Goal: Task Accomplishment & Management: Complete application form

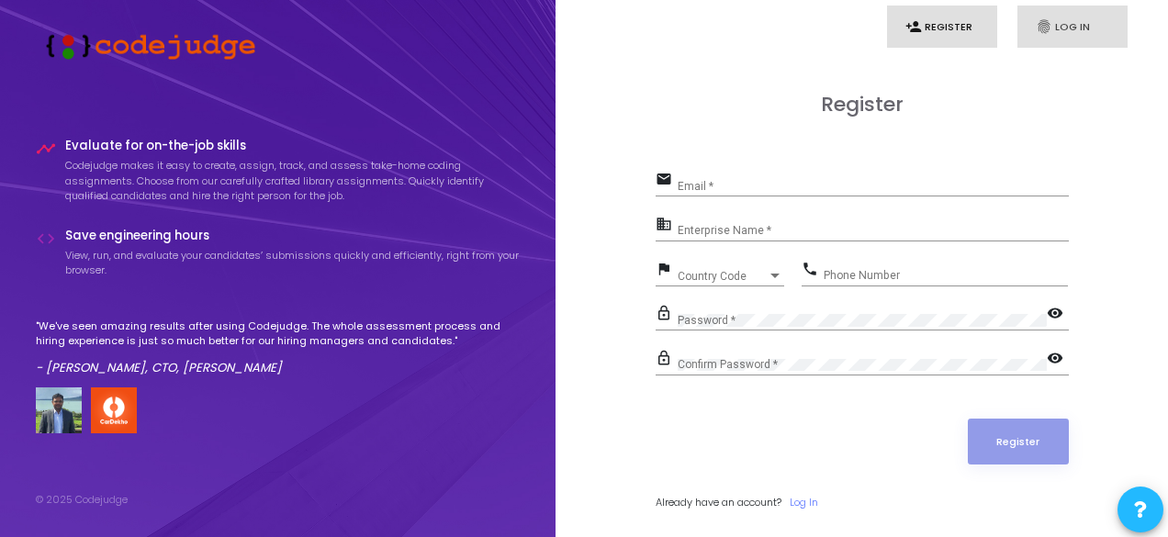
click at [1062, 14] on link "fingerprint Log In" at bounding box center [1072, 27] width 110 height 43
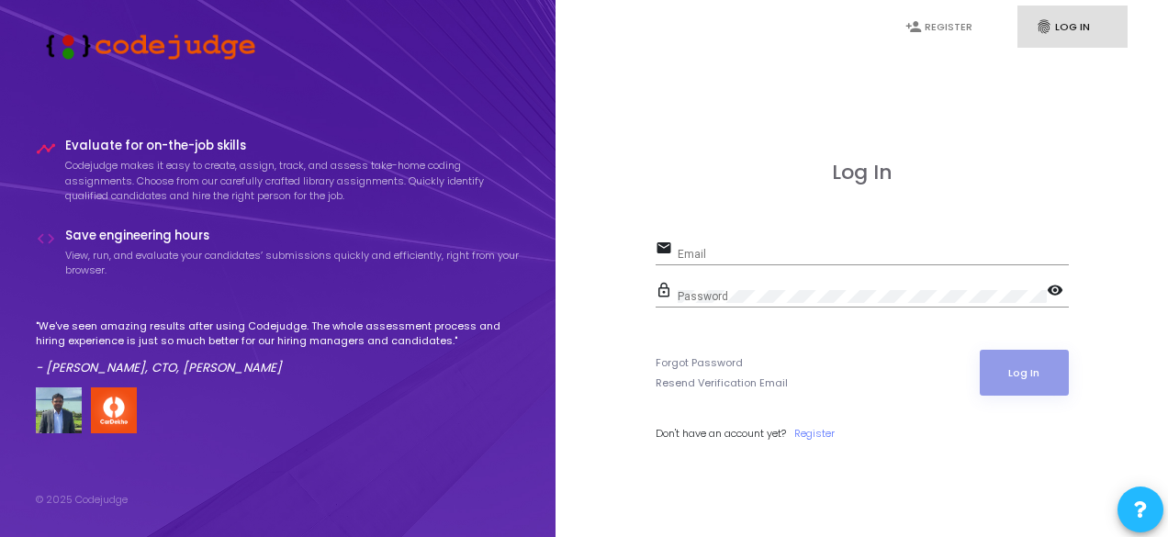
click at [766, 245] on div "Email" at bounding box center [873, 250] width 391 height 28
click at [784, 247] on div "Email" at bounding box center [873, 250] width 391 height 28
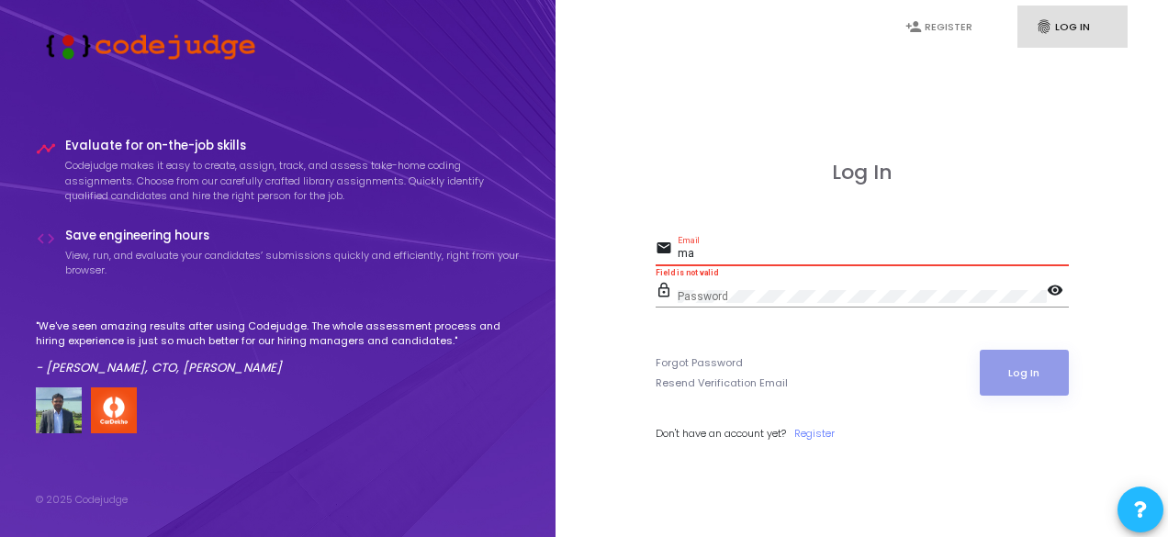
type input "m"
click at [817, 428] on link "Register" at bounding box center [814, 434] width 40 height 16
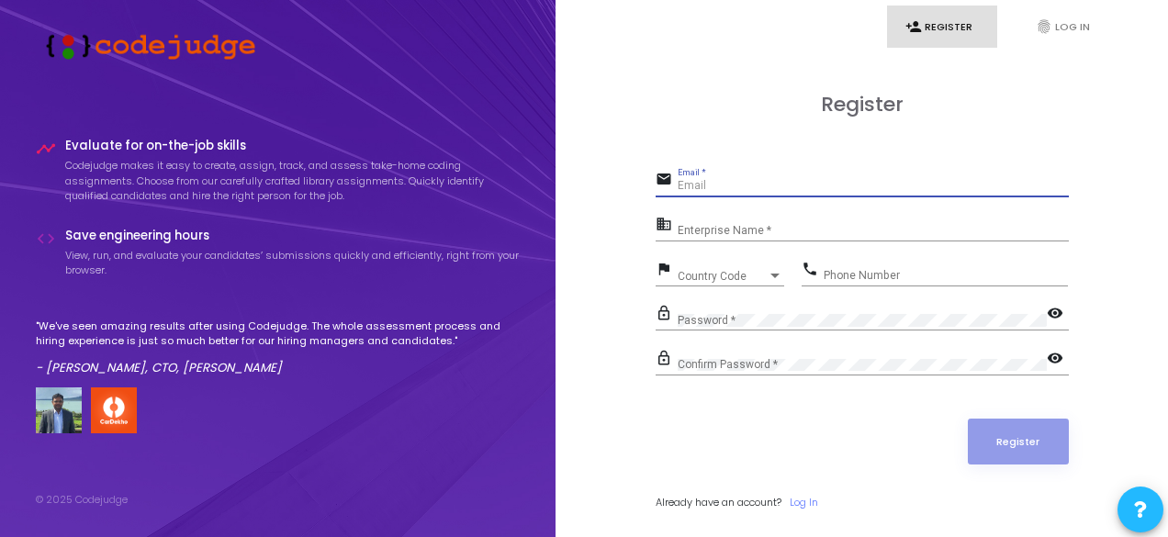
click at [729, 185] on input "Email *" at bounding box center [873, 186] width 391 height 13
type input "m"
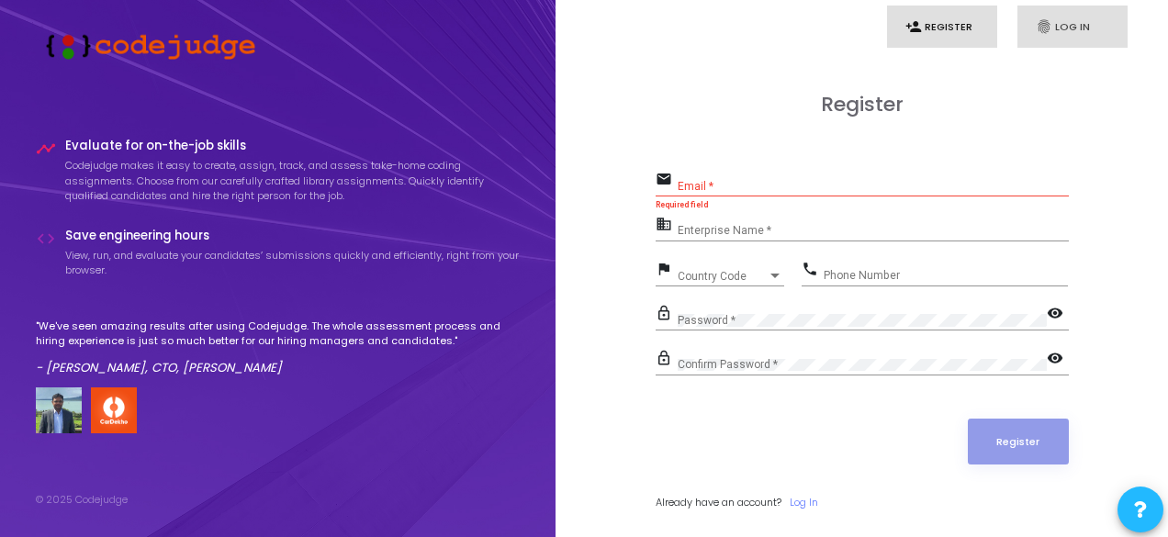
click at [1084, 27] on link "fingerprint Log In" at bounding box center [1072, 27] width 110 height 43
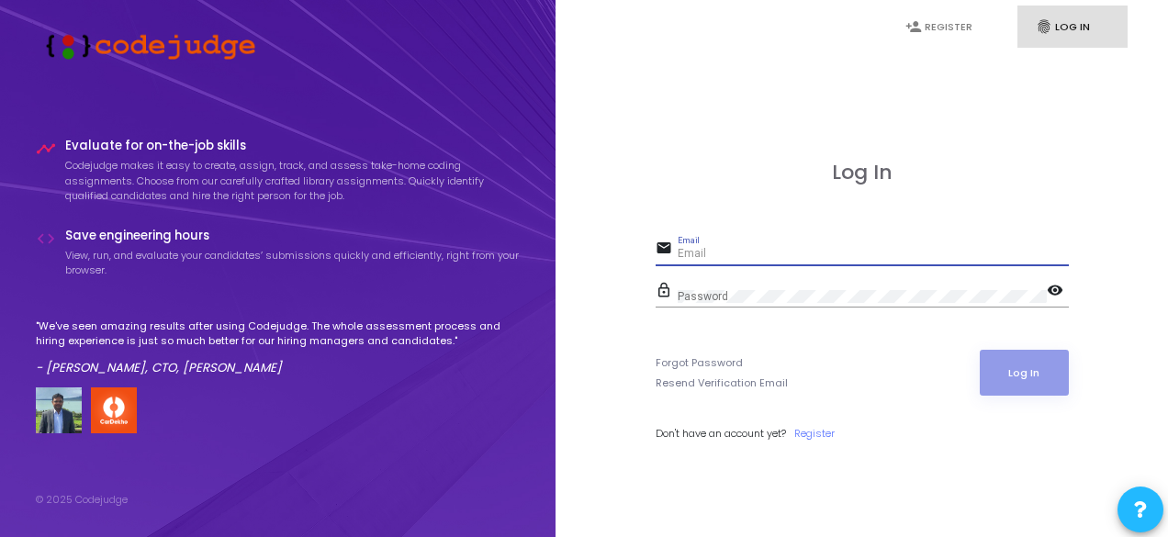
click at [783, 252] on input "Email" at bounding box center [873, 254] width 391 height 13
type input "[EMAIL_ADDRESS][DOMAIN_NAME]"
click at [771, 286] on div "Password" at bounding box center [862, 292] width 369 height 28
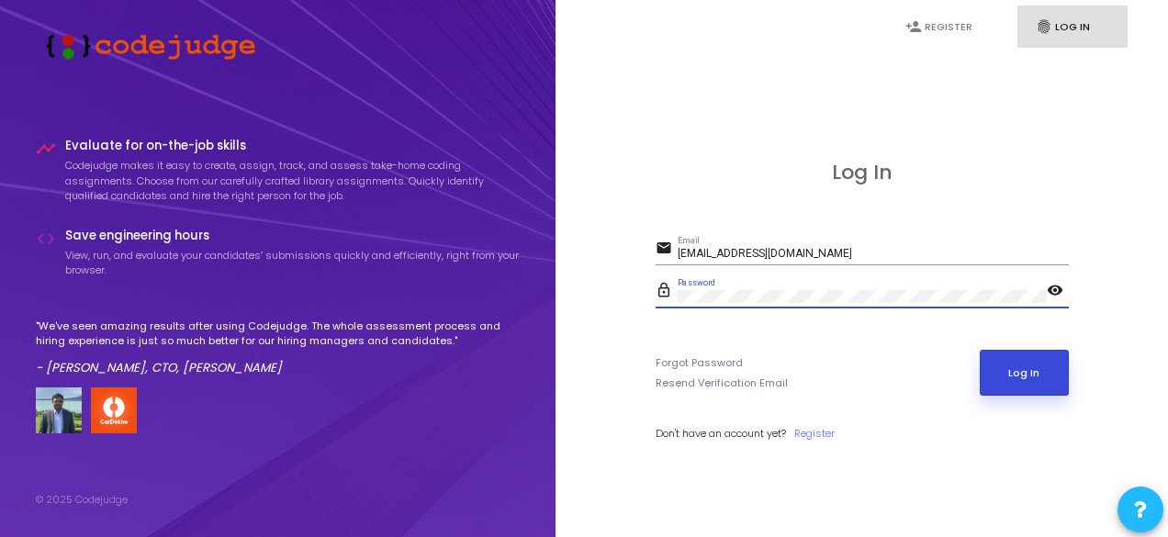
click at [1032, 376] on button "Log In" at bounding box center [1024, 373] width 89 height 46
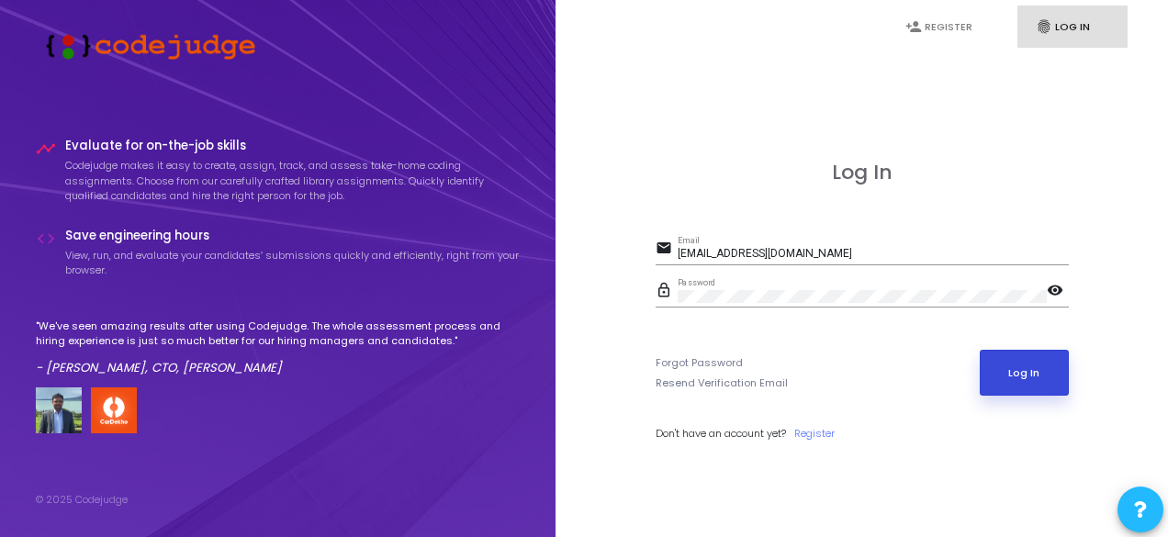
click at [1001, 377] on button "Log In" at bounding box center [1024, 373] width 89 height 46
click at [1012, 375] on button "Log In" at bounding box center [1024, 373] width 89 height 46
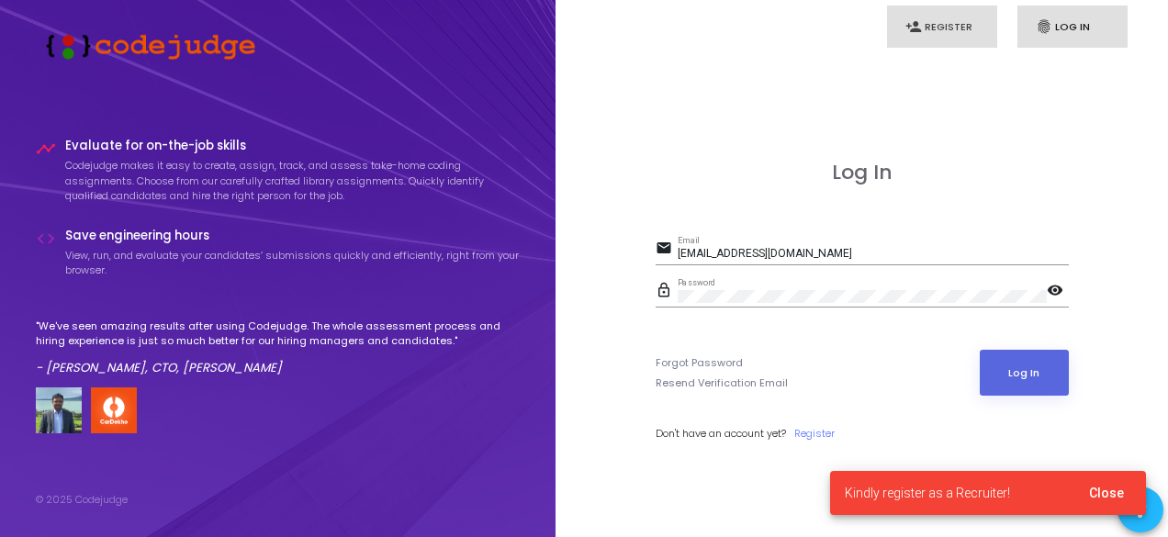
click at [957, 30] on link "person_add Register" at bounding box center [942, 27] width 110 height 43
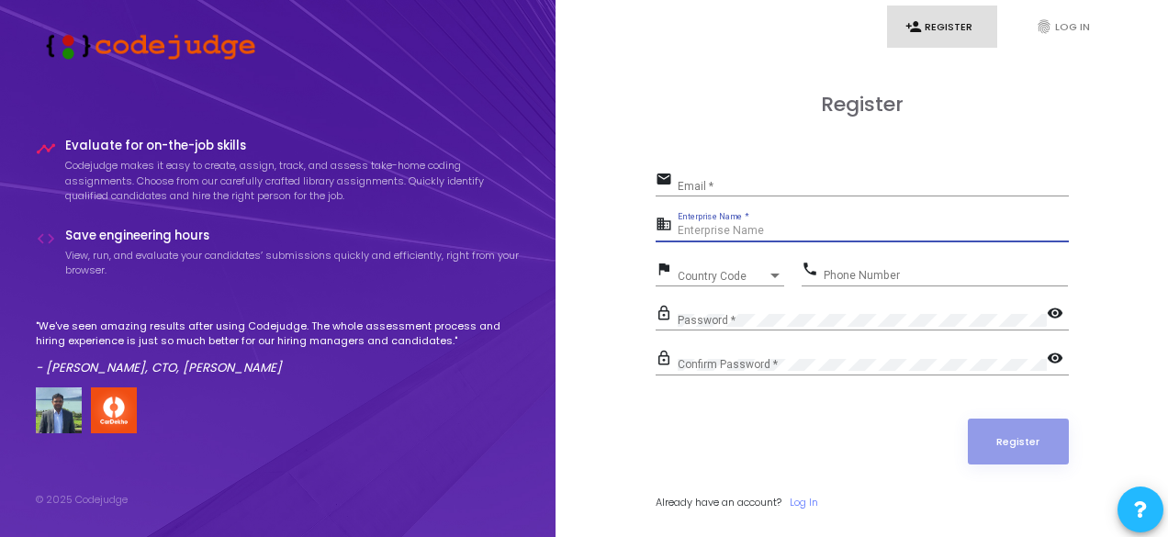
click at [819, 232] on input "Enterprise Name *" at bounding box center [873, 231] width 391 height 13
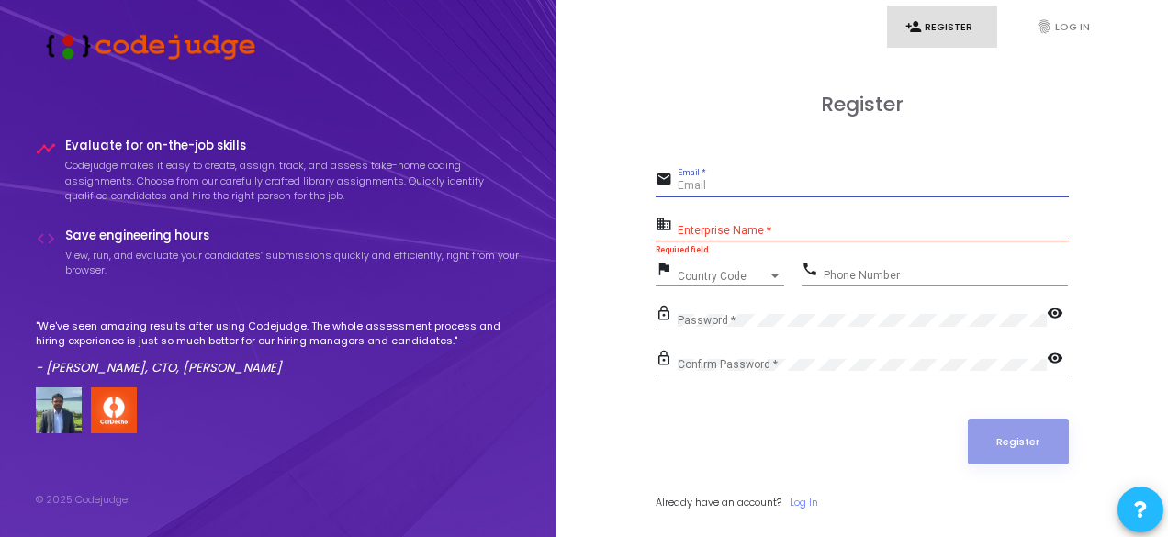
click at [787, 186] on input "Email *" at bounding box center [873, 186] width 391 height 13
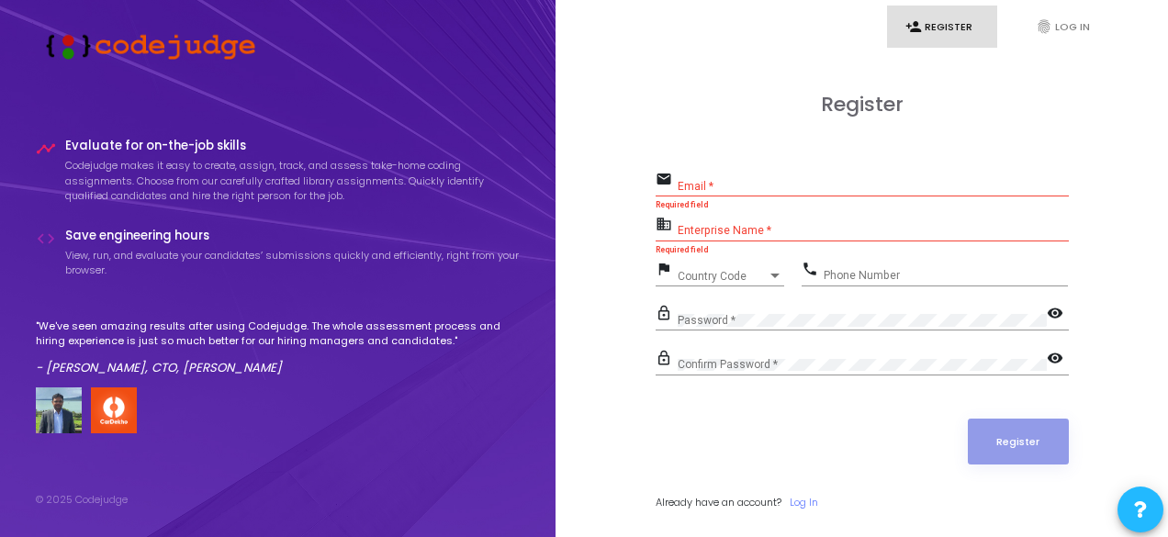
click at [784, 291] on div "flag Country Code Country Code" at bounding box center [725, 278] width 138 height 42
click at [782, 347] on div "Confirm Password *" at bounding box center [862, 361] width 369 height 28
click at [784, 353] on div "Confirm Password *" at bounding box center [862, 361] width 369 height 28
click at [766, 331] on div "lock_outline Password * visibility" at bounding box center [862, 322] width 413 height 42
click at [757, 311] on div "Password *" at bounding box center [862, 316] width 369 height 28
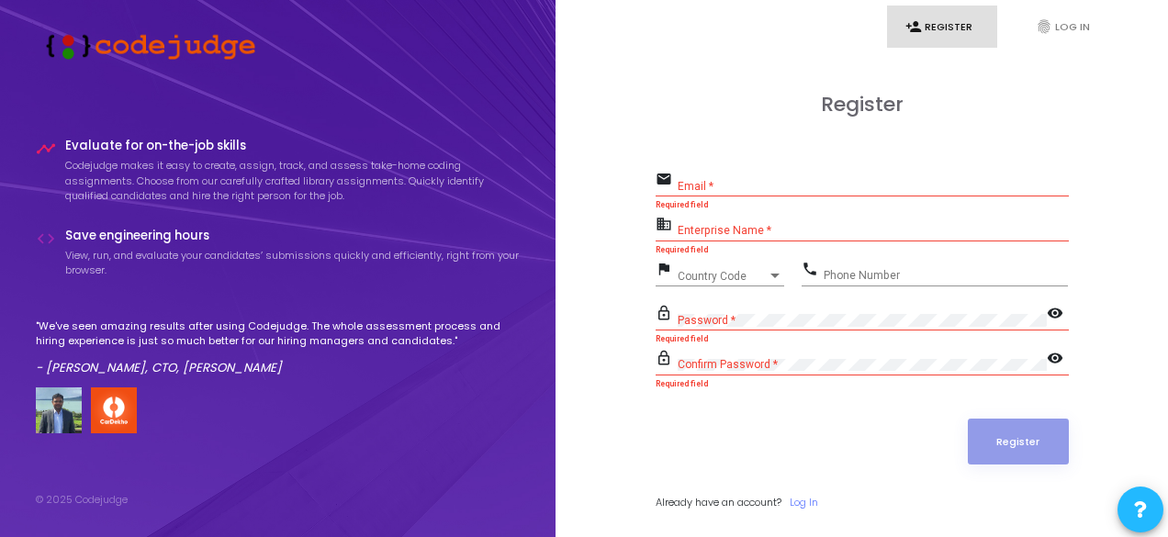
click at [729, 265] on div "Country Code Country Code" at bounding box center [731, 272] width 107 height 28
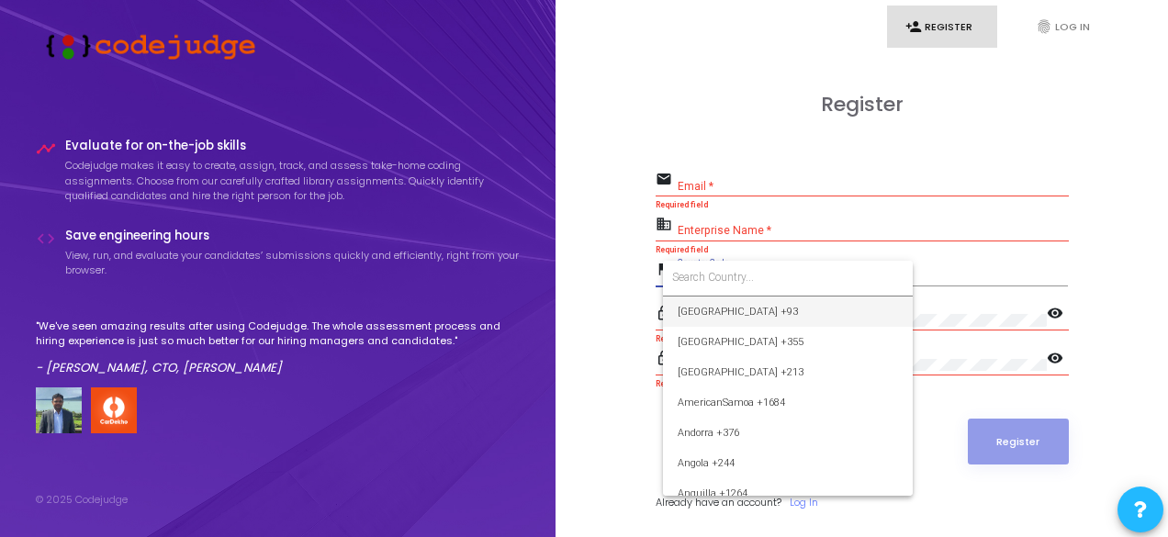
click at [966, 129] on div at bounding box center [584, 268] width 1168 height 537
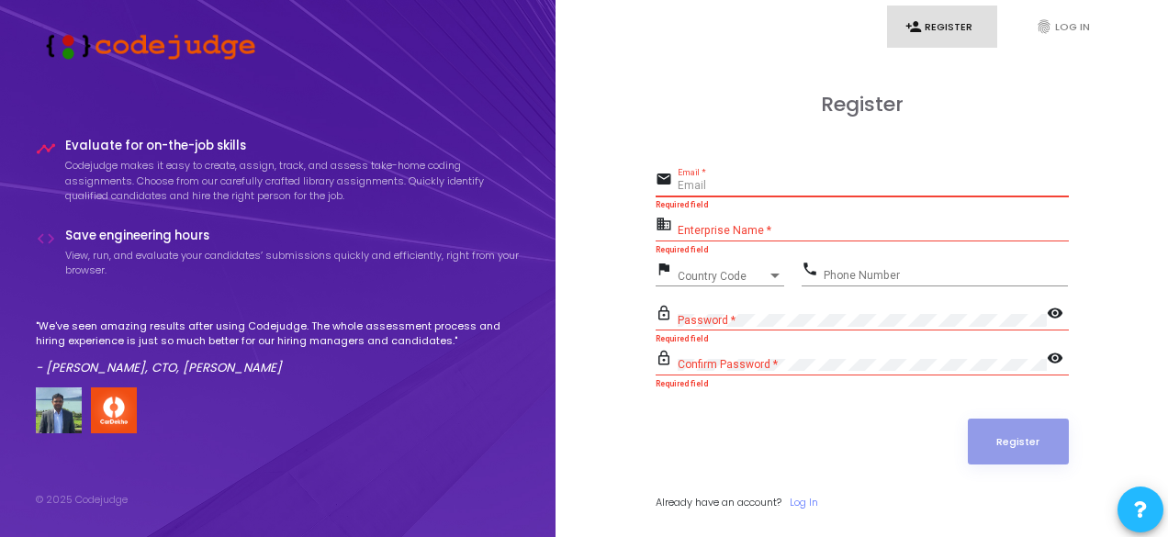
click at [733, 184] on input "Email *" at bounding box center [873, 186] width 391 height 13
click at [770, 224] on div "Enterprise Name *" at bounding box center [873, 227] width 391 height 28
click at [746, 189] on input "Email *" at bounding box center [873, 186] width 391 height 13
click at [774, 230] on input "Enterprise Name *" at bounding box center [873, 231] width 391 height 13
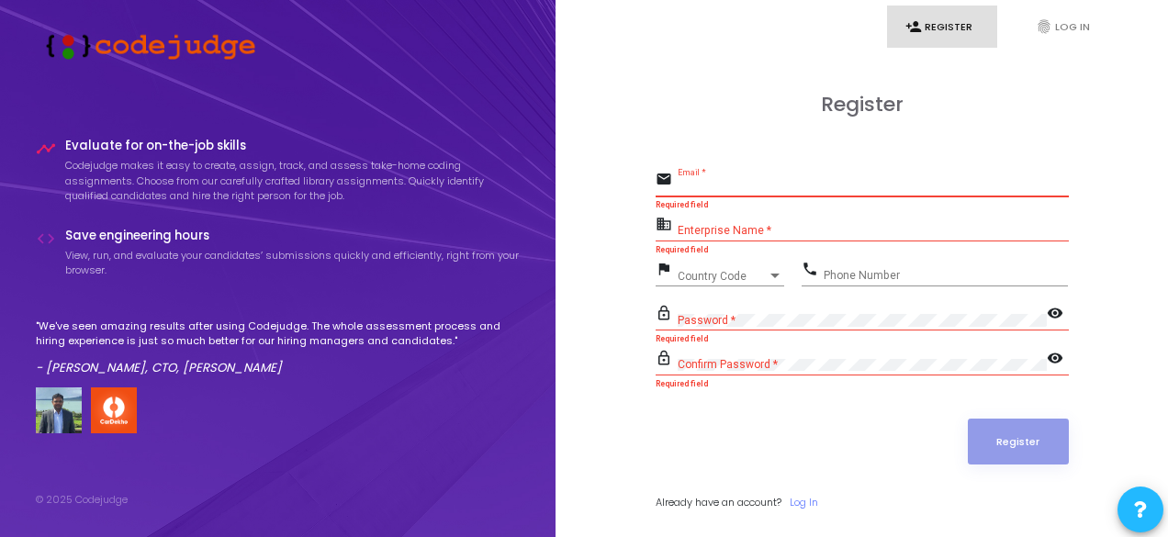
click at [747, 193] on input "Email *" at bounding box center [873, 186] width 391 height 13
click at [736, 188] on input "Email *" at bounding box center [873, 186] width 391 height 13
click at [1061, 6] on link "fingerprint Log In" at bounding box center [1072, 27] width 110 height 43
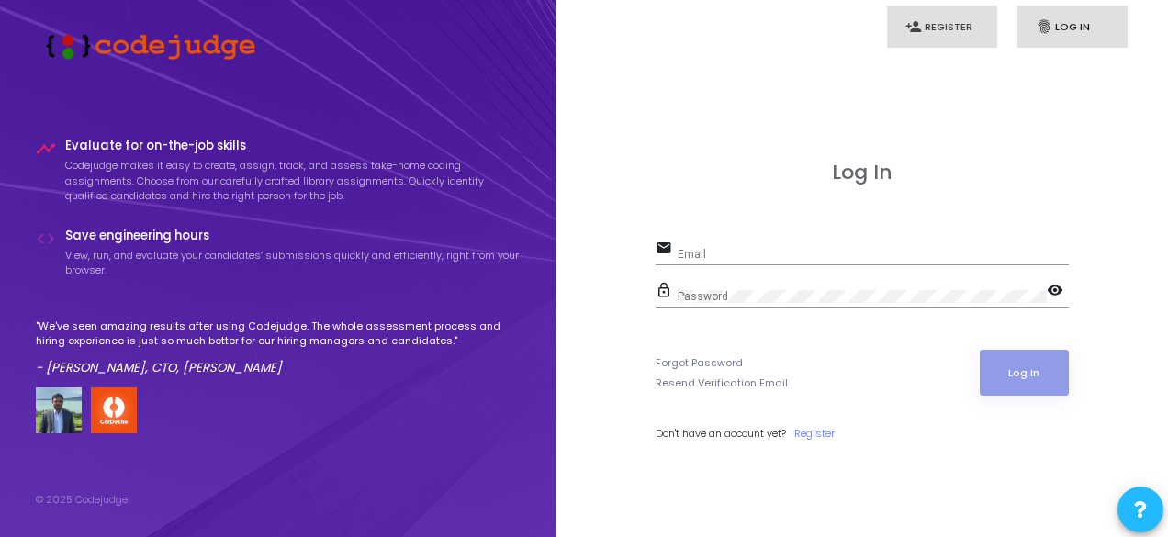
click at [953, 34] on link "person_add Register" at bounding box center [942, 27] width 110 height 43
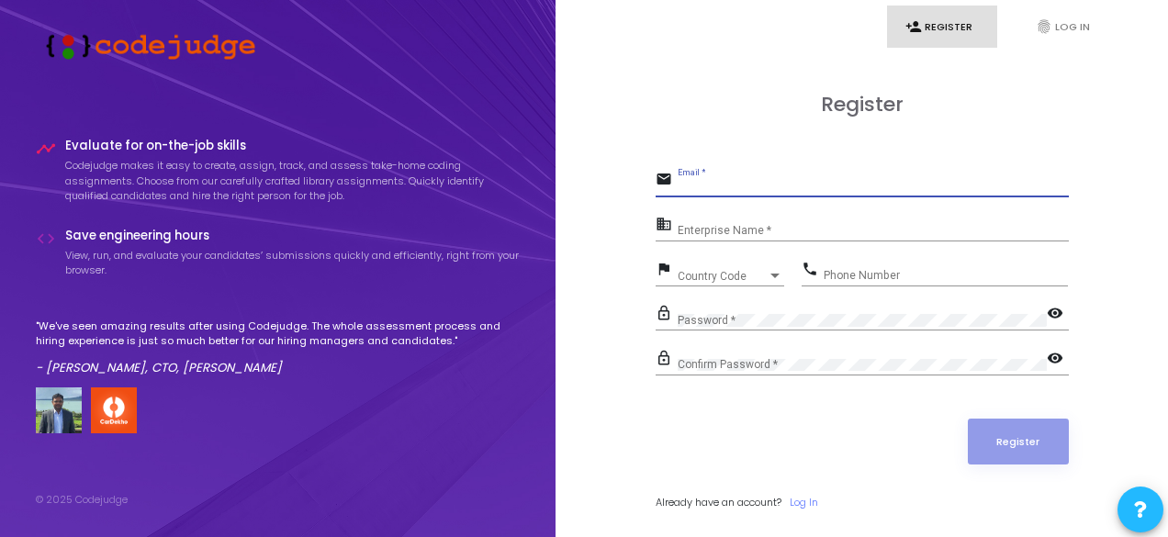
click at [715, 193] on input "Email *" at bounding box center [873, 186] width 391 height 13
click at [744, 191] on input "Email *" at bounding box center [873, 186] width 391 height 13
type input "[EMAIL_ADDRESS][DOMAIN_NAME]"
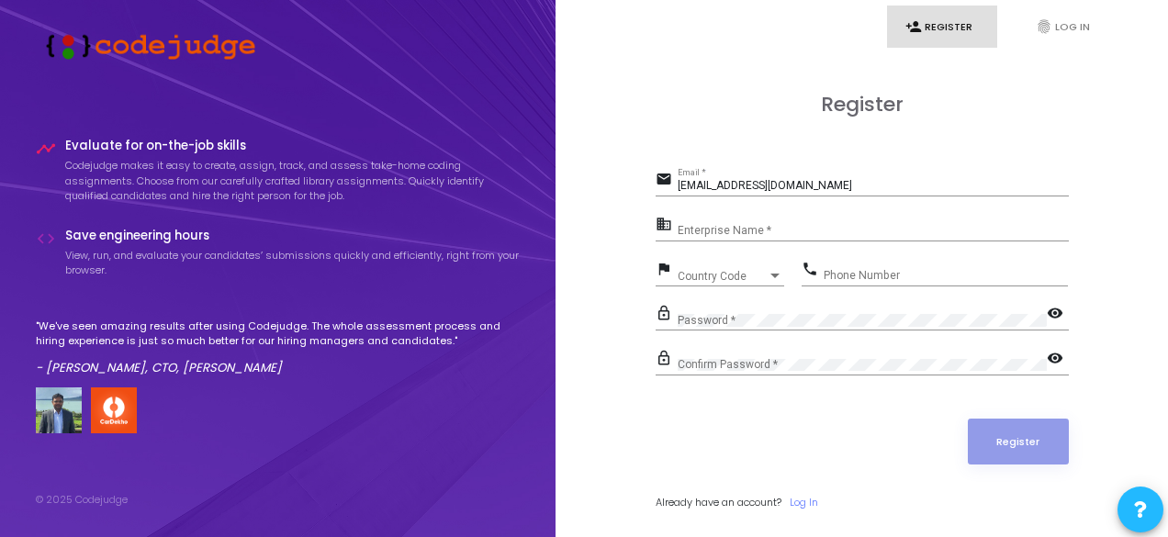
click at [740, 224] on div "Enterprise Name *" at bounding box center [873, 227] width 391 height 28
type input "payoneer"
click at [731, 270] on span "Country Code" at bounding box center [710, 276] width 65 height 12
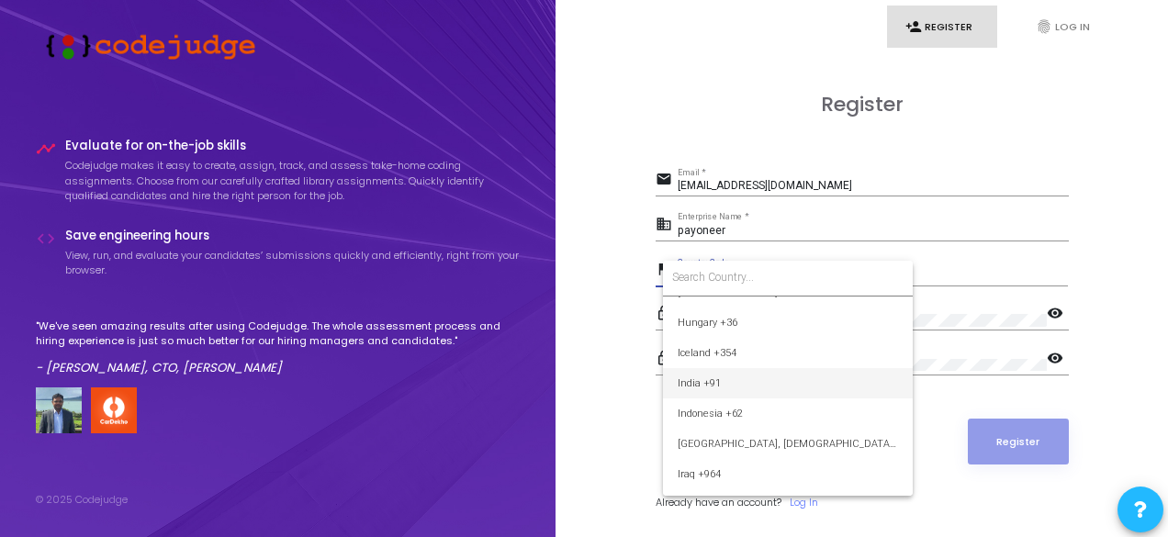
scroll to position [2836, 0]
click at [738, 376] on span "India +91" at bounding box center [788, 384] width 220 height 30
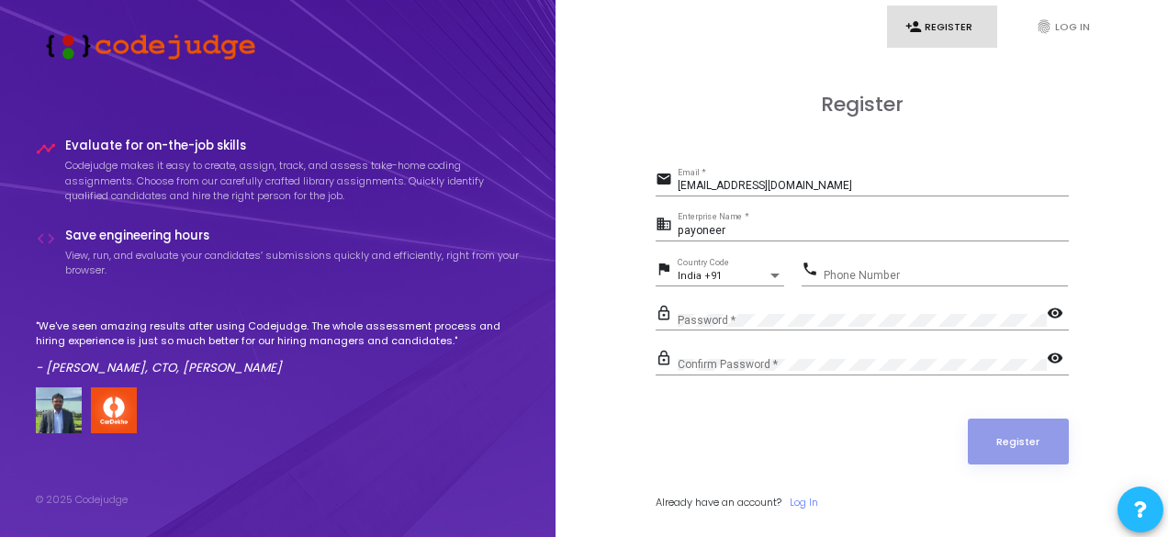
click at [856, 256] on form "email [EMAIL_ADDRESS][DOMAIN_NAME] Email * business payoneer Enterprise Name * …" at bounding box center [862, 338] width 413 height 342
click at [865, 272] on input "Phone Number" at bounding box center [946, 275] width 244 height 13
type input "9380818600"
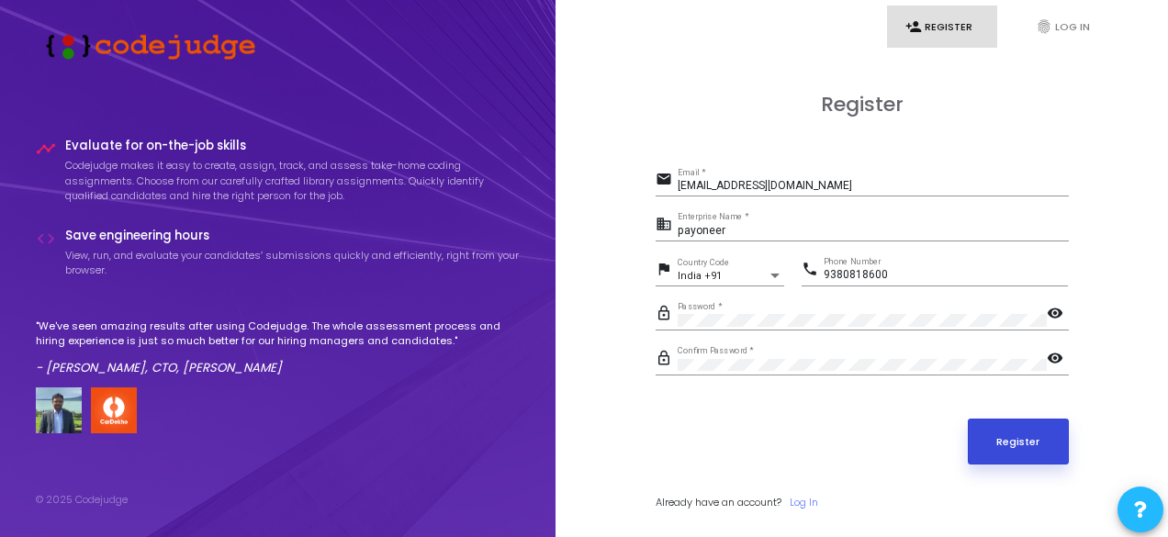
click at [1021, 446] on button "Register" at bounding box center [1018, 442] width 101 height 46
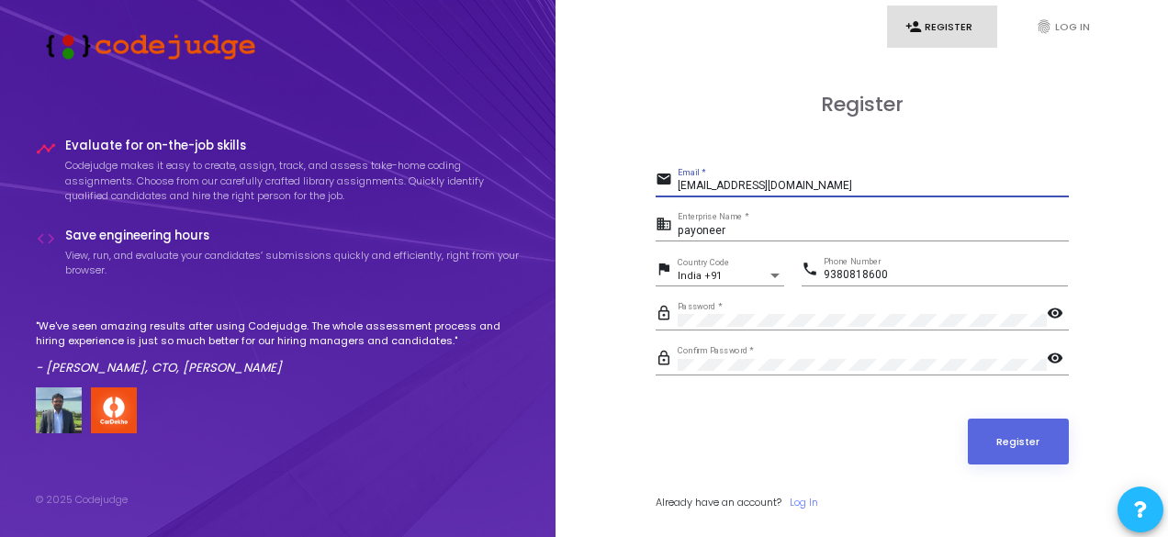
drag, startPoint x: 828, startPoint y: 186, endPoint x: 645, endPoint y: 177, distance: 183.9
click at [645, 177] on div "Register email [EMAIL_ADDRESS][DOMAIN_NAME] Email * business payoneer Enterpris…" at bounding box center [862, 321] width 572 height 537
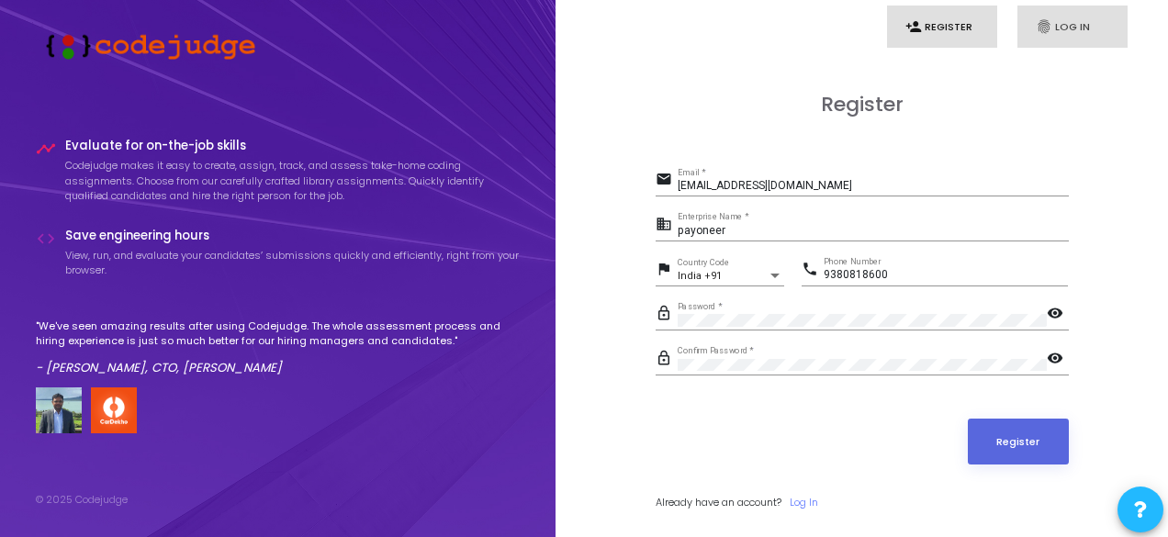
click at [1044, 21] on icon "fingerprint" at bounding box center [1044, 26] width 17 height 17
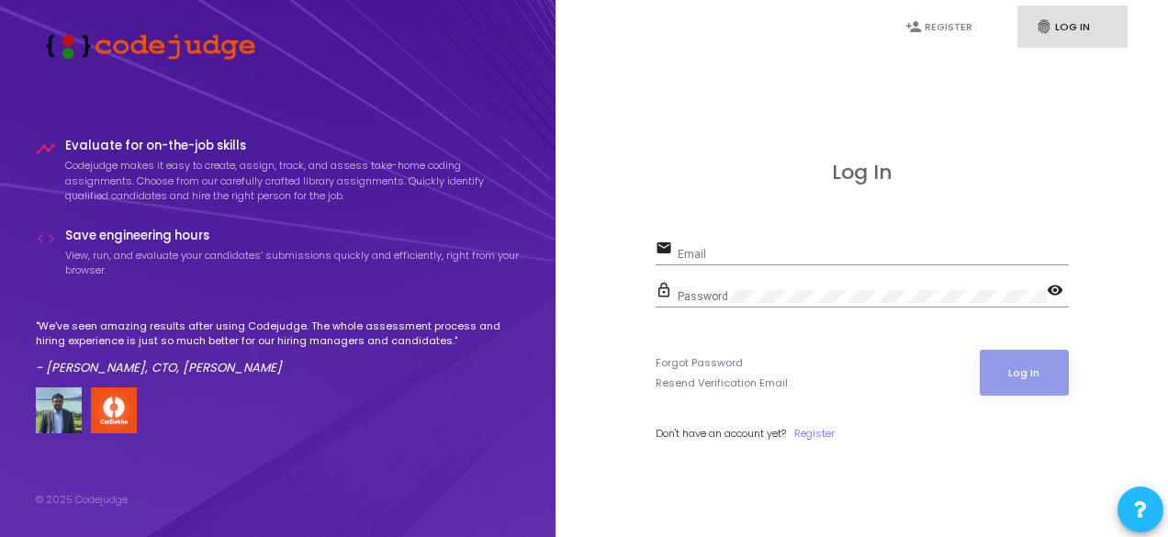
click at [697, 183] on h3 "Log In" at bounding box center [862, 173] width 413 height 24
click at [724, 312] on div "lock_outline Password visibility" at bounding box center [862, 299] width 413 height 42
click at [733, 374] on div "Forgot Password Resend Verification Email" at bounding box center [722, 373] width 132 height 36
click at [784, 405] on form "email Email lock_outline Password visibility Forgot Password Resend Verificatio…" at bounding box center [862, 339] width 413 height 206
click at [755, 231] on div "Log In email Email lock_outline Password visibility Forgot Password Resend Veri…" at bounding box center [862, 321] width 413 height 321
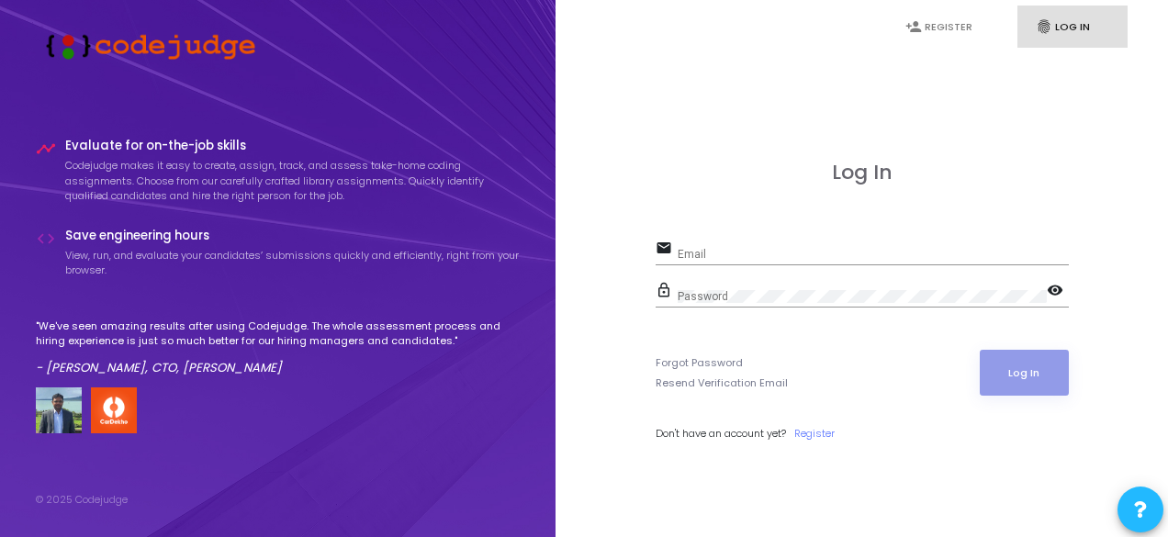
click at [755, 241] on div "Email" at bounding box center [873, 250] width 391 height 28
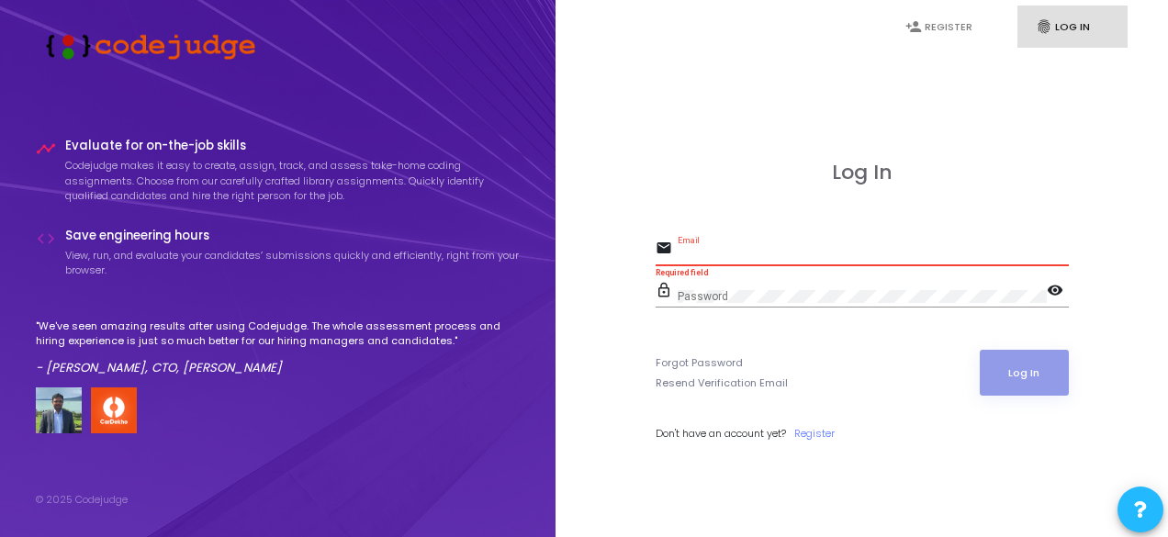
paste input "YtqJUXQzKu"
type input "YtqJUXQzKu"
drag, startPoint x: 790, startPoint y: 243, endPoint x: 661, endPoint y: 245, distance: 128.6
click at [661, 245] on div "email YtqJUXQzKu Email" at bounding box center [862, 250] width 413 height 29
click at [742, 279] on div "Password" at bounding box center [862, 292] width 369 height 28
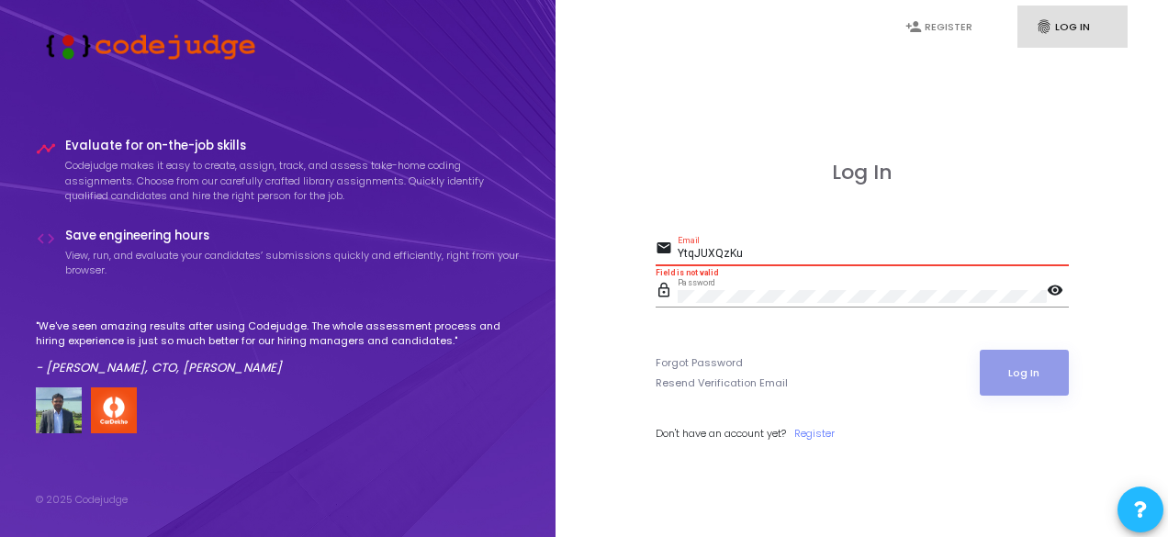
drag, startPoint x: 767, startPoint y: 251, endPoint x: 659, endPoint y: 249, distance: 107.4
click at [659, 249] on div "email YtqJUXQzKu Email" at bounding box center [862, 250] width 413 height 29
click at [659, 249] on mat-icon "email" at bounding box center [667, 250] width 22 height 22
type input "a"
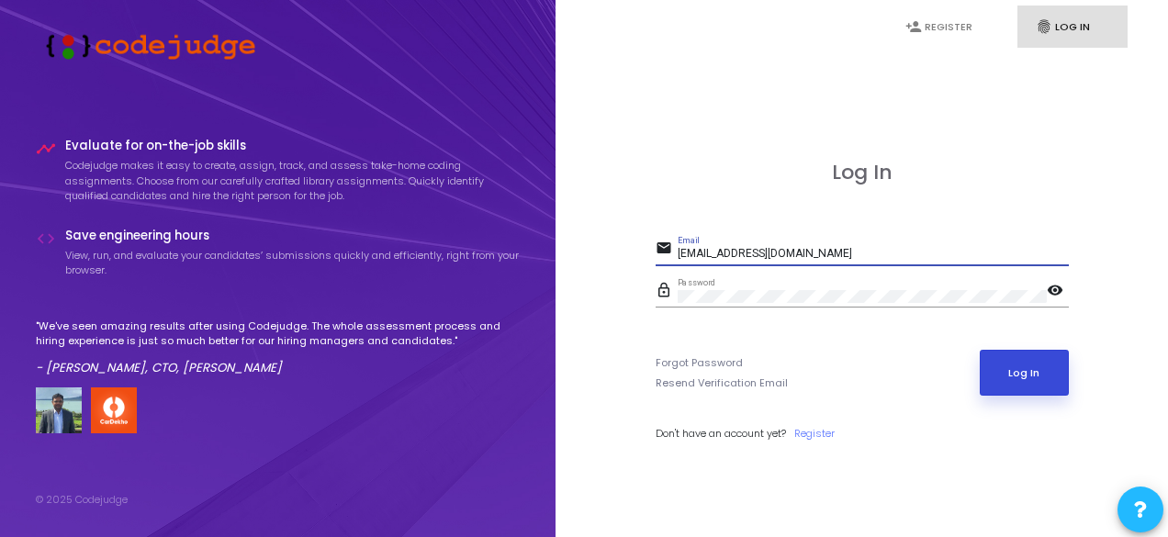
type input "[EMAIL_ADDRESS][DOMAIN_NAME]"
click at [1049, 377] on button "Log In" at bounding box center [1024, 373] width 89 height 46
